Goal: Task Accomplishment & Management: Use online tool/utility

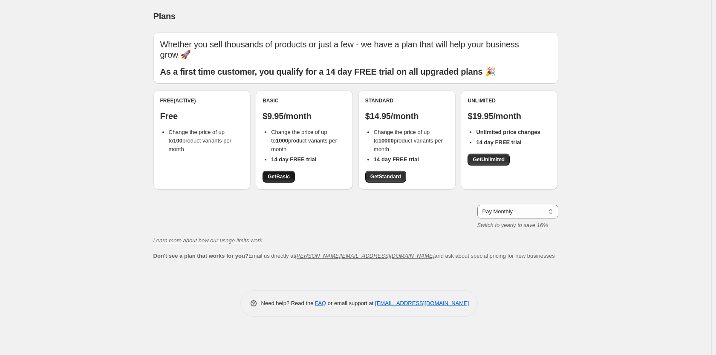
click at [289, 174] on span "Get Basic" at bounding box center [279, 176] width 22 height 7
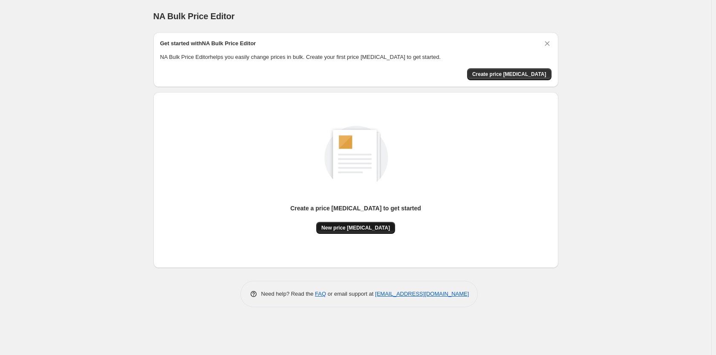
click at [359, 226] on span "New price change job" at bounding box center [356, 227] width 69 height 7
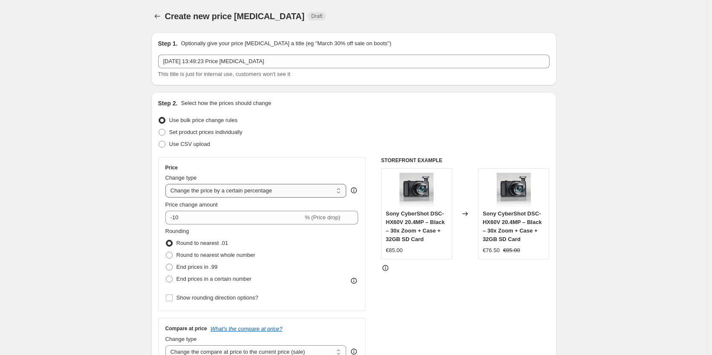
click at [230, 197] on select "Change the price to a certain amount Change the price by a certain amount Chang…" at bounding box center [255, 191] width 181 height 14
select select "to"
click at [167, 184] on select "Change the price to a certain amount Change the price by a certain amount Chang…" at bounding box center [255, 191] width 181 height 14
type input "80.00"
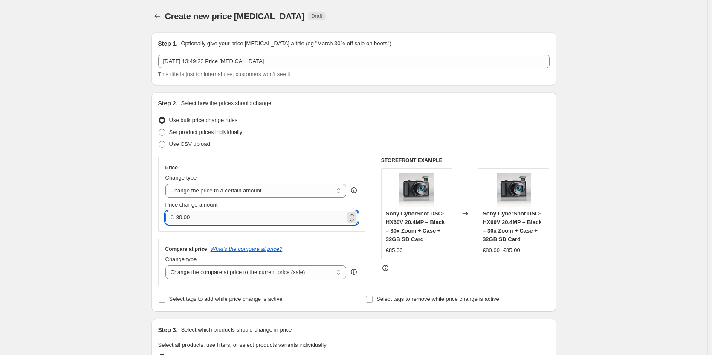
drag, startPoint x: 246, startPoint y: 211, endPoint x: 246, endPoint y: 216, distance: 5.1
click at [246, 212] on input "80.00" at bounding box center [260, 218] width 169 height 14
click at [246, 218] on input "80.00" at bounding box center [260, 218] width 169 height 14
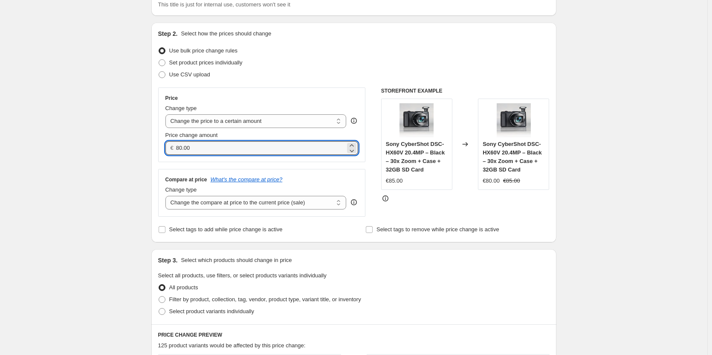
scroll to position [171, 0]
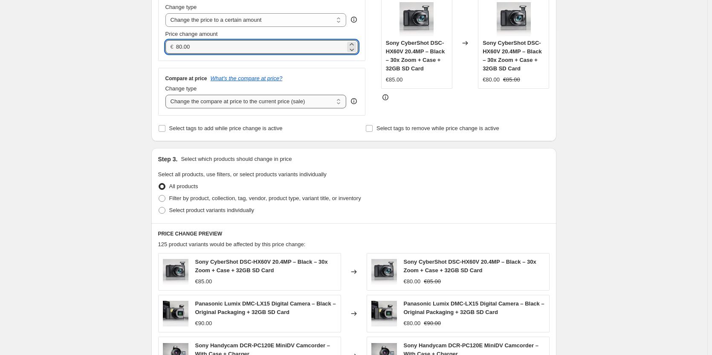
click at [238, 104] on select "Change the compare at price to the current price (sale) Change the compare at p…" at bounding box center [255, 102] width 181 height 14
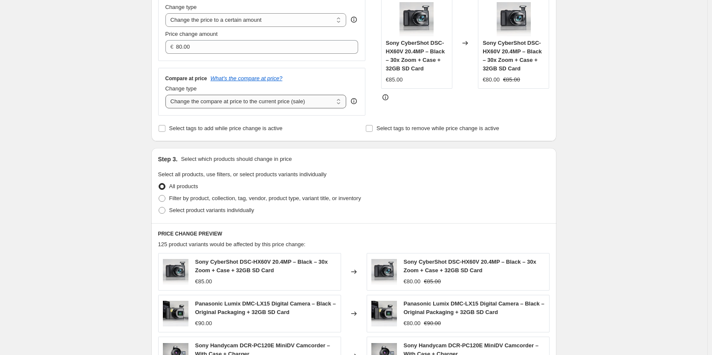
select select "remove"
click at [167, 95] on select "Change the compare at price to the current price (sale) Change the compare at p…" at bounding box center [255, 102] width 181 height 14
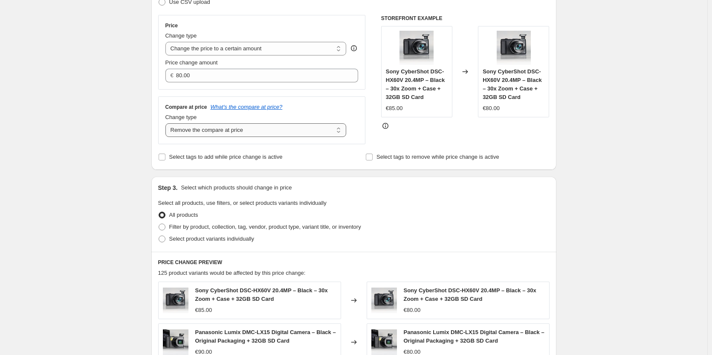
scroll to position [128, 0]
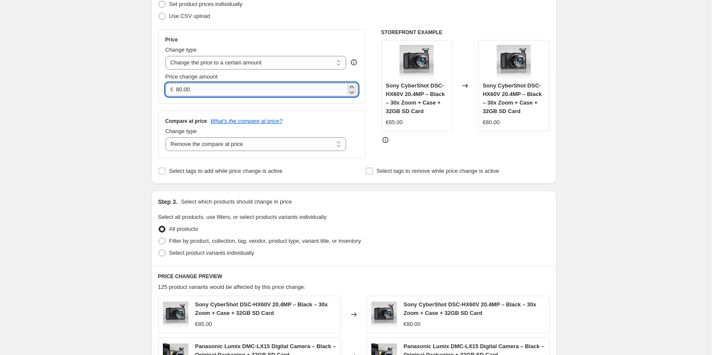
click at [202, 90] on input "80.00" at bounding box center [260, 90] width 169 height 14
type input "90.00"
click at [435, 194] on div "Step 3. Select which products should change in price Select all products, use f…" at bounding box center [353, 228] width 405 height 75
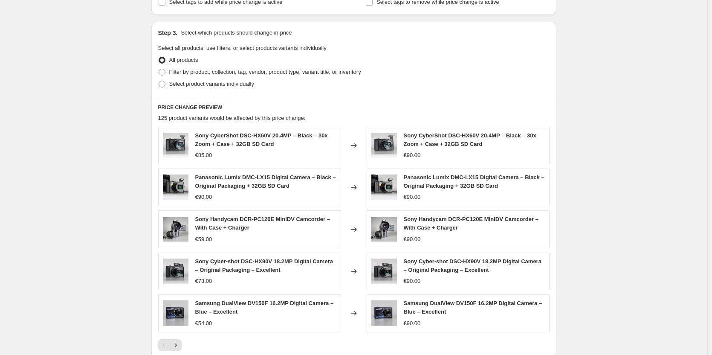
scroll to position [432, 0]
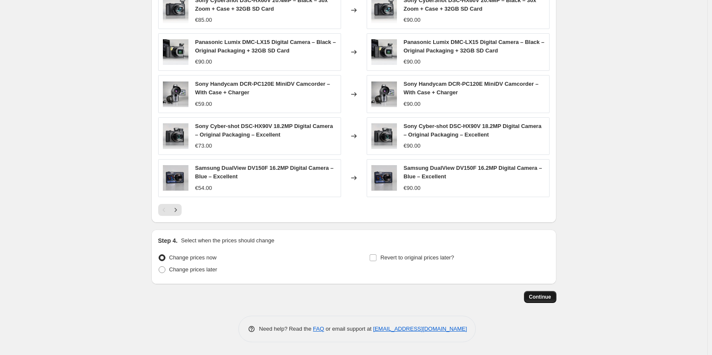
click at [554, 294] on button "Continue" at bounding box center [540, 297] width 32 height 12
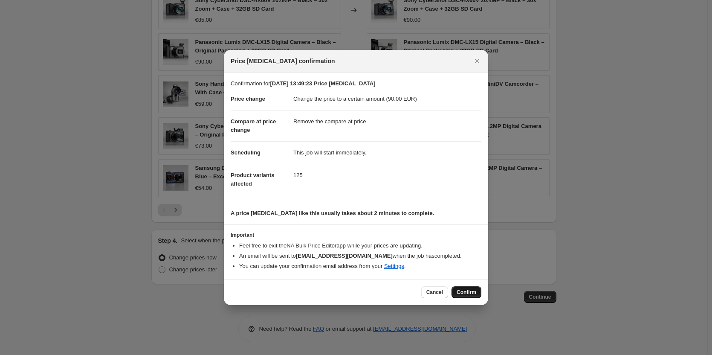
click at [466, 296] on button "Confirm" at bounding box center [467, 292] width 30 height 12
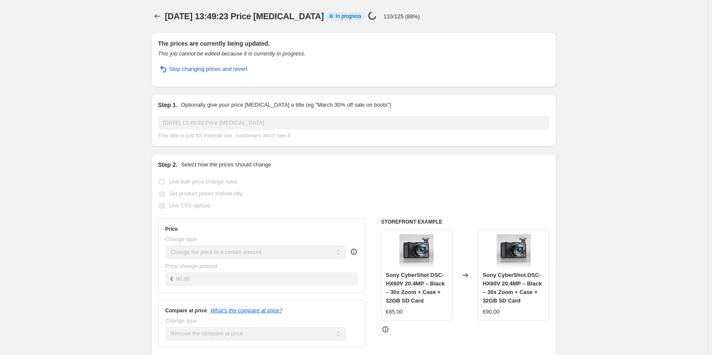
select select "remove"
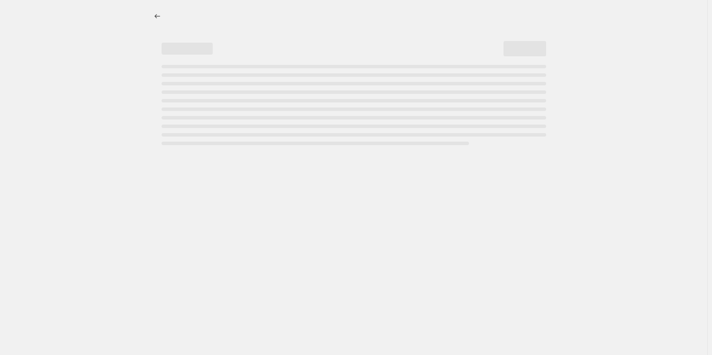
select select "remove"
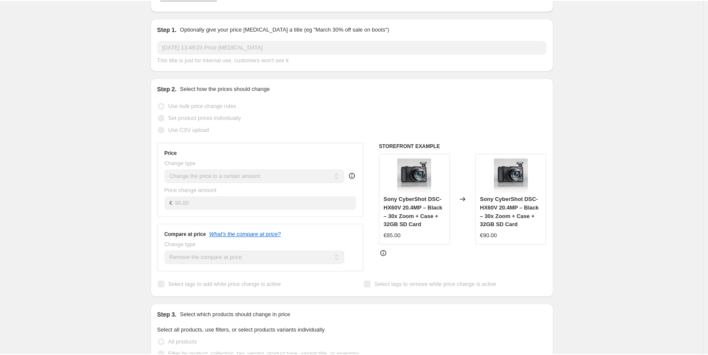
scroll to position [171, 0]
